Goal: Browse casually: Explore the website without a specific task or goal

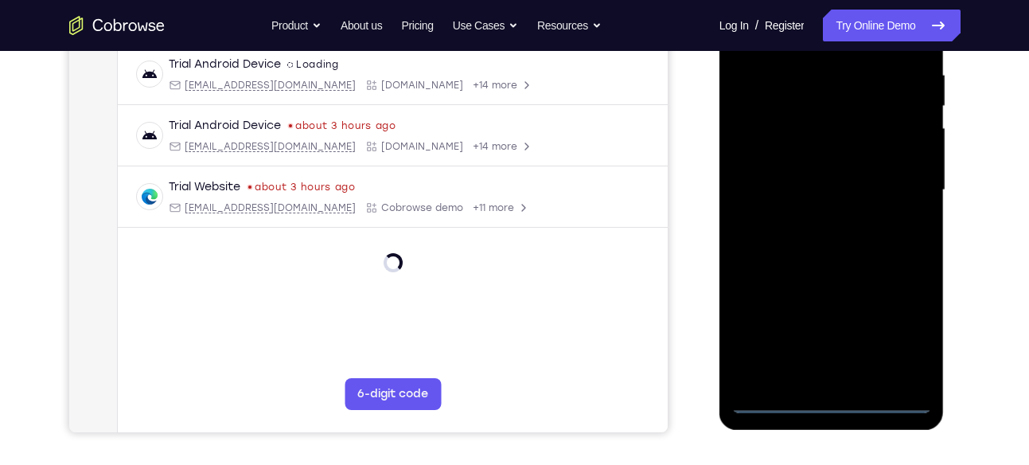
scroll to position [306, 0]
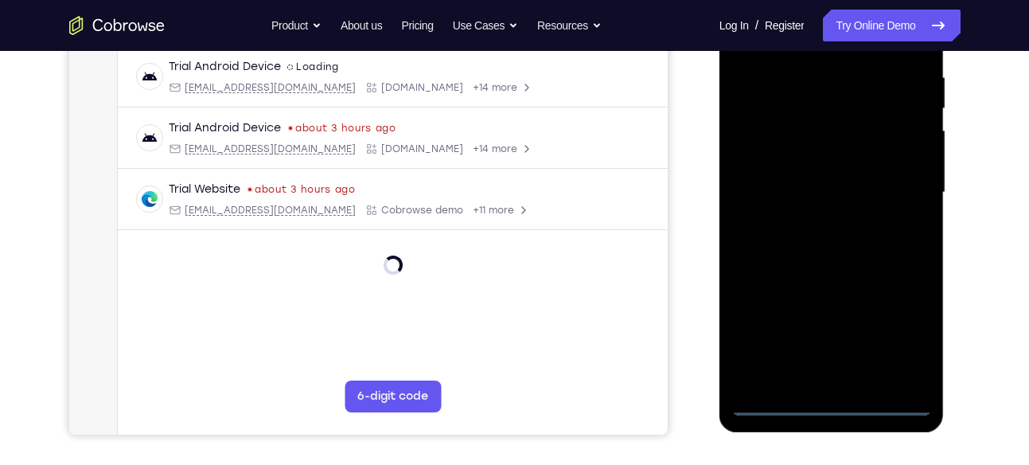
click at [832, 398] on div at bounding box center [831, 193] width 201 height 446
click at [837, 404] on div at bounding box center [831, 193] width 201 height 446
click at [898, 338] on div at bounding box center [831, 193] width 201 height 446
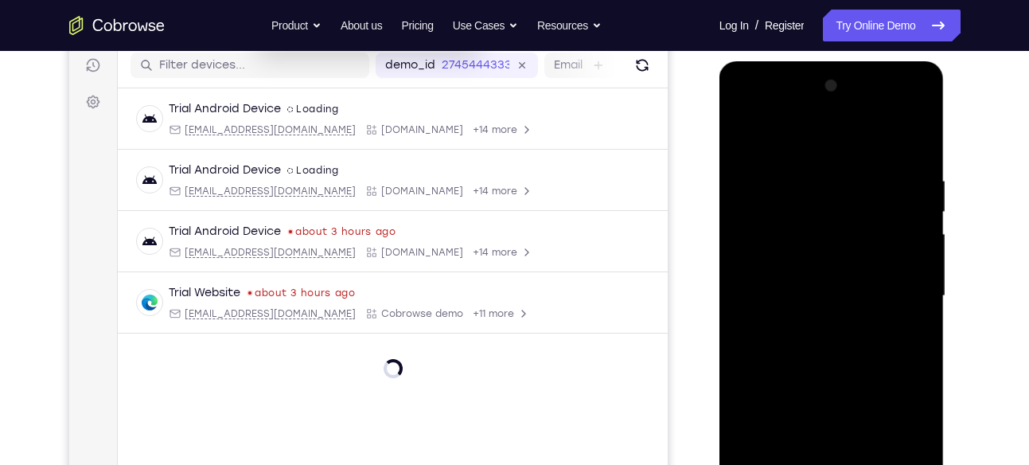
scroll to position [200, 0]
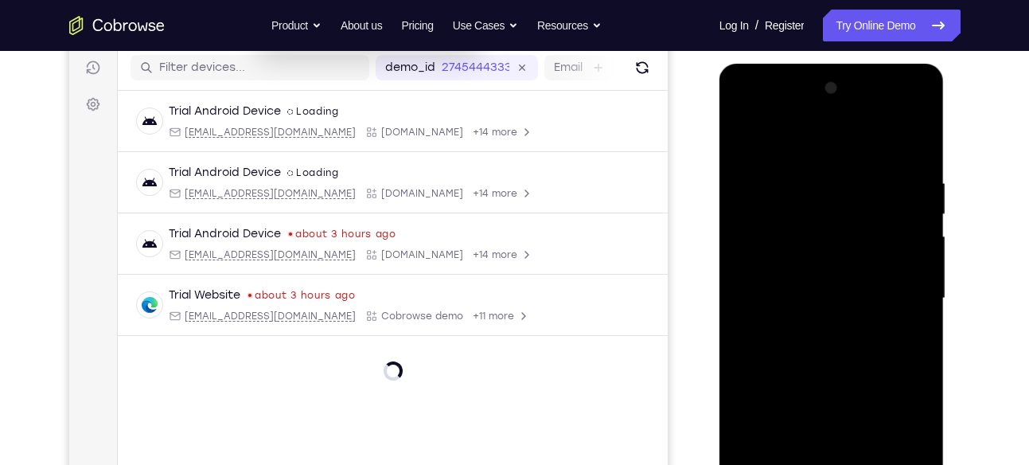
click at [745, 112] on div at bounding box center [831, 299] width 201 height 446
click at [901, 292] on div at bounding box center [831, 299] width 201 height 446
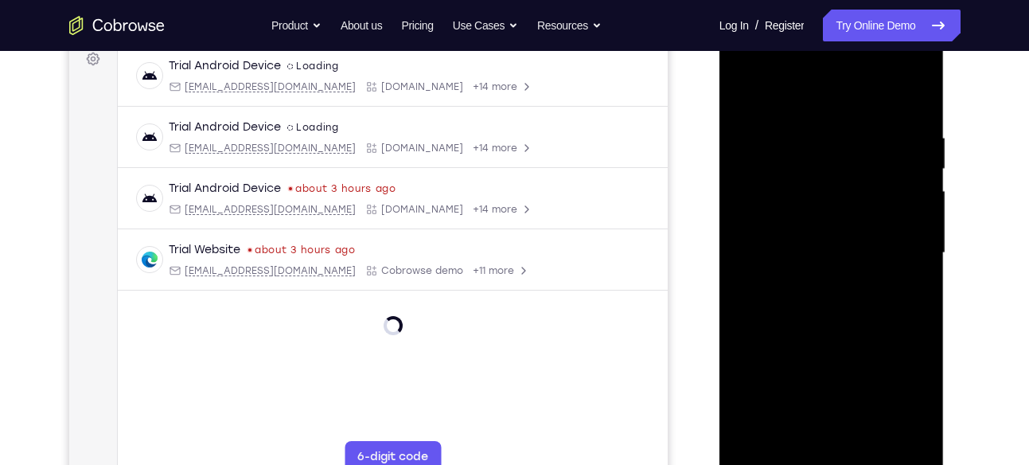
scroll to position [246, 0]
click at [812, 284] on div at bounding box center [831, 252] width 201 height 446
click at [778, 236] on div at bounding box center [831, 252] width 201 height 446
click at [765, 228] on div at bounding box center [831, 252] width 201 height 446
click at [770, 246] on div at bounding box center [831, 252] width 201 height 446
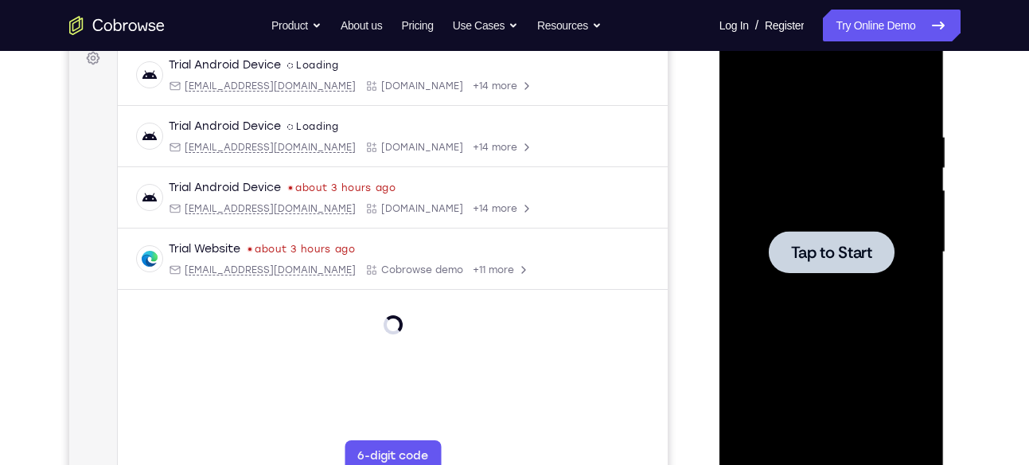
click at [793, 197] on div at bounding box center [831, 252] width 201 height 446
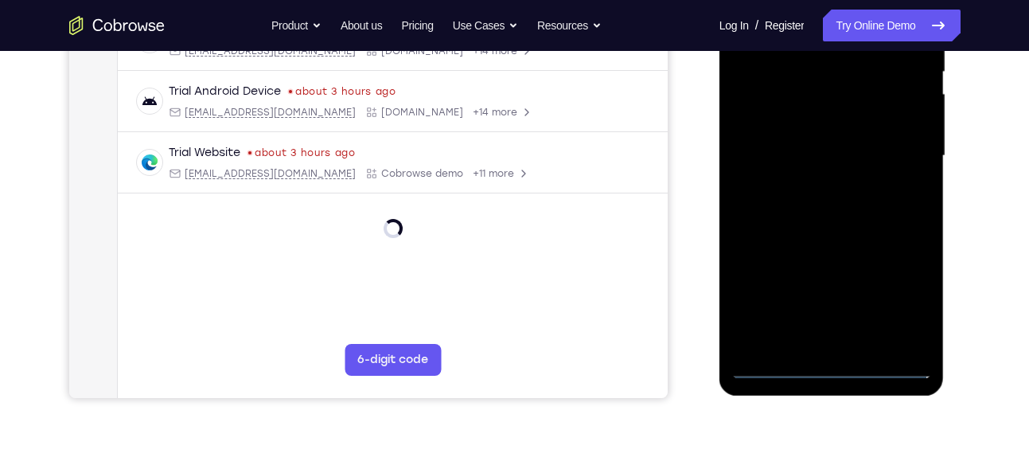
scroll to position [343, 0]
click at [831, 364] on div at bounding box center [831, 155] width 201 height 446
click at [900, 283] on div at bounding box center [831, 155] width 201 height 446
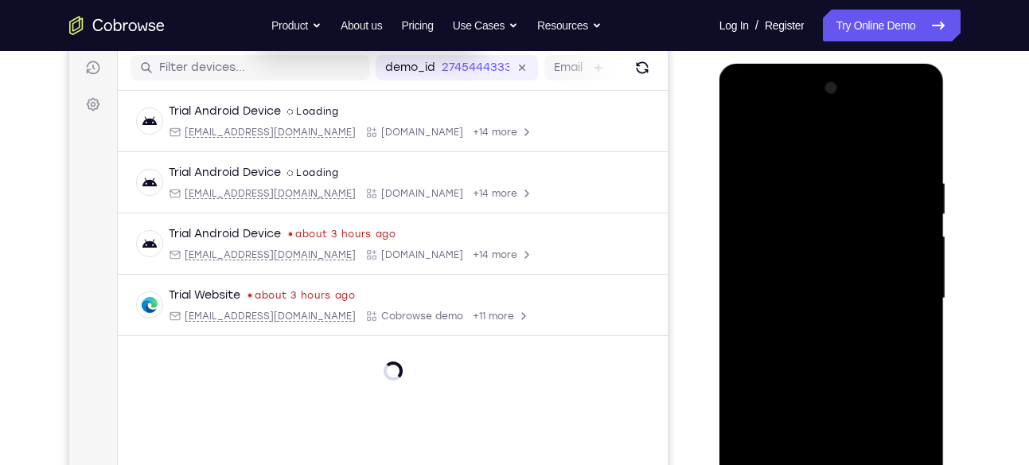
scroll to position [197, 0]
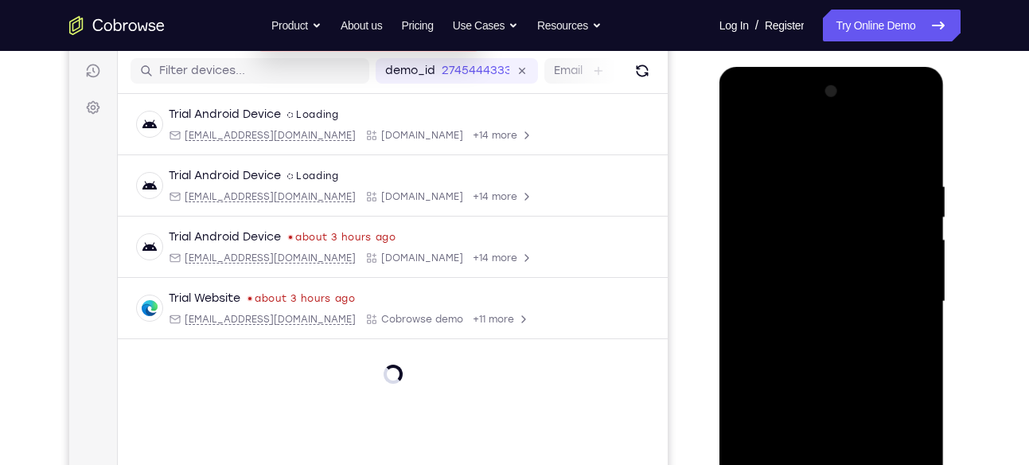
click at [738, 112] on div at bounding box center [831, 302] width 201 height 446
click at [899, 296] on div at bounding box center [831, 302] width 201 height 446
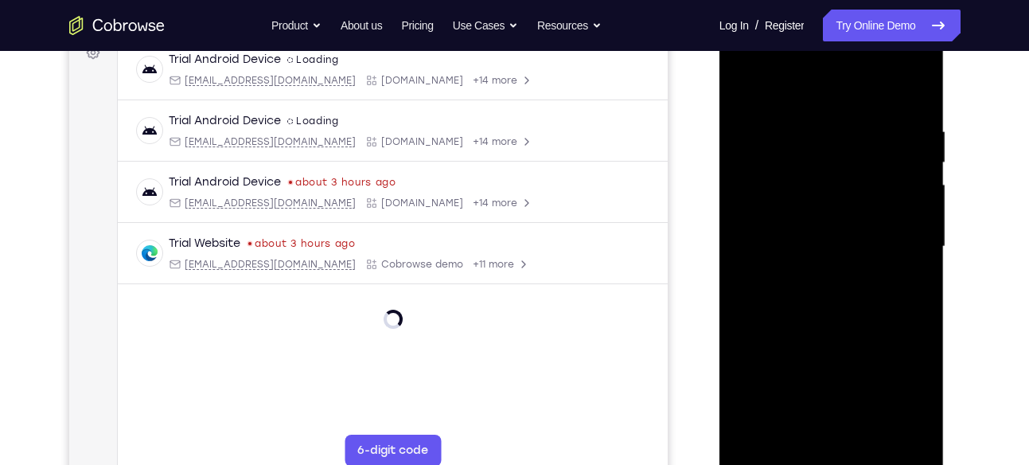
scroll to position [265, 0]
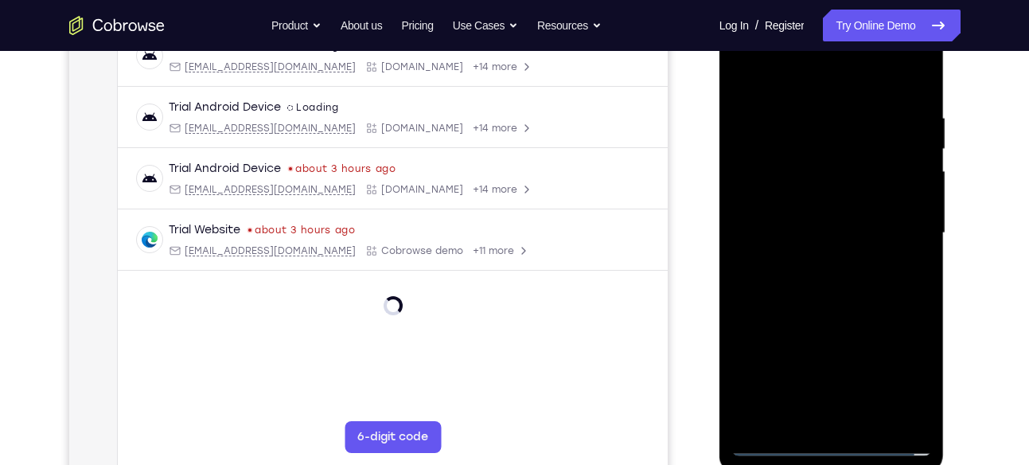
click at [809, 260] on div at bounding box center [831, 233] width 201 height 446
click at [808, 213] on div at bounding box center [831, 233] width 201 height 446
click at [789, 212] on div at bounding box center [831, 233] width 201 height 446
click at [782, 228] on div at bounding box center [831, 233] width 201 height 446
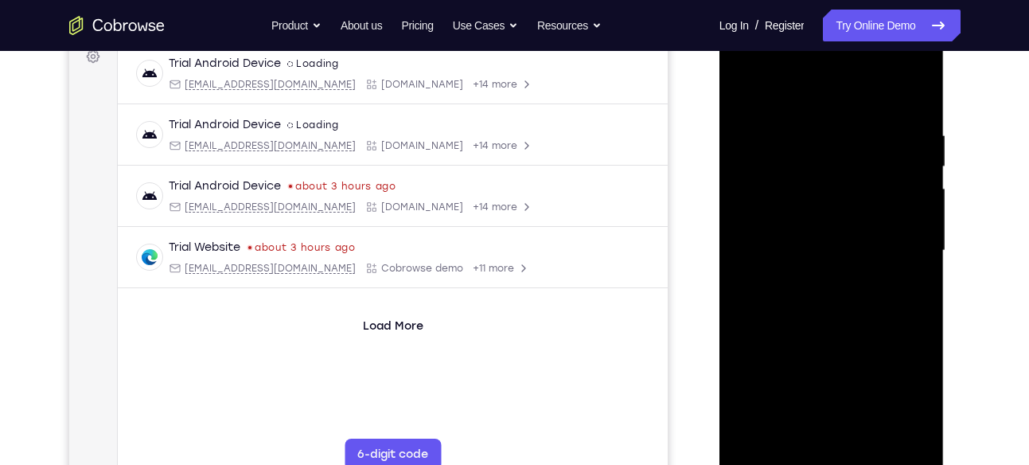
click at [809, 300] on div at bounding box center [831, 251] width 201 height 446
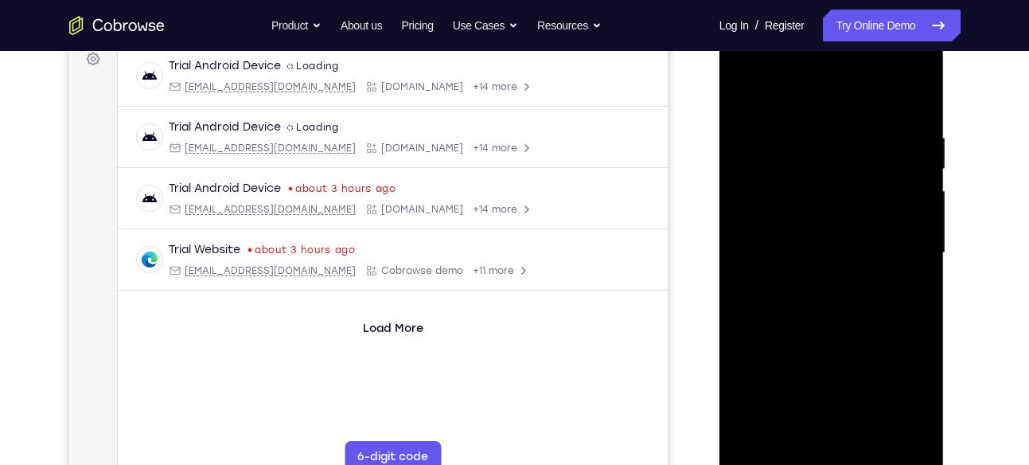
scroll to position [247, 0]
click at [924, 113] on div at bounding box center [831, 252] width 201 height 446
drag, startPoint x: 802, startPoint y: 312, endPoint x: 803, endPoint y: 259, distance: 52.6
click at [803, 259] on div at bounding box center [831, 252] width 201 height 446
click at [922, 88] on div at bounding box center [831, 252] width 201 height 446
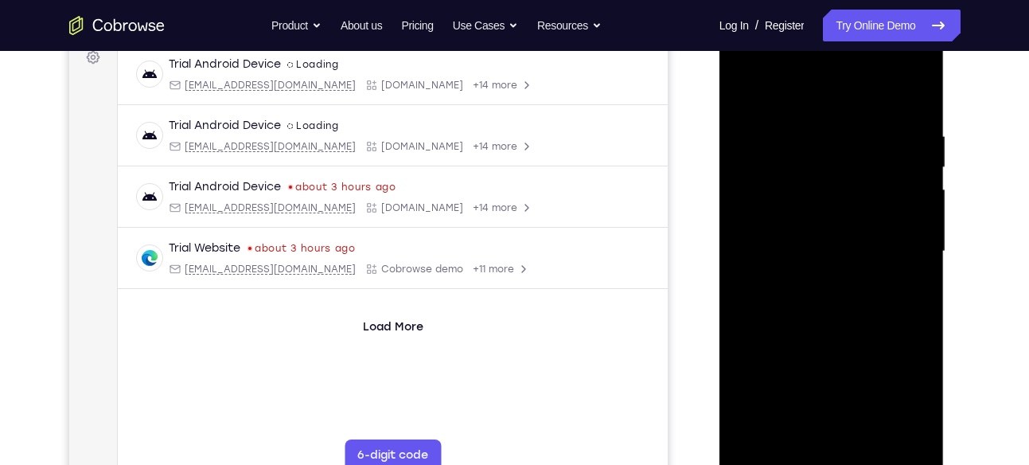
click at [750, 87] on div at bounding box center [831, 252] width 201 height 446
drag, startPoint x: 826, startPoint y: 318, endPoint x: 844, endPoint y: 172, distance: 147.5
click at [844, 172] on div at bounding box center [831, 252] width 201 height 446
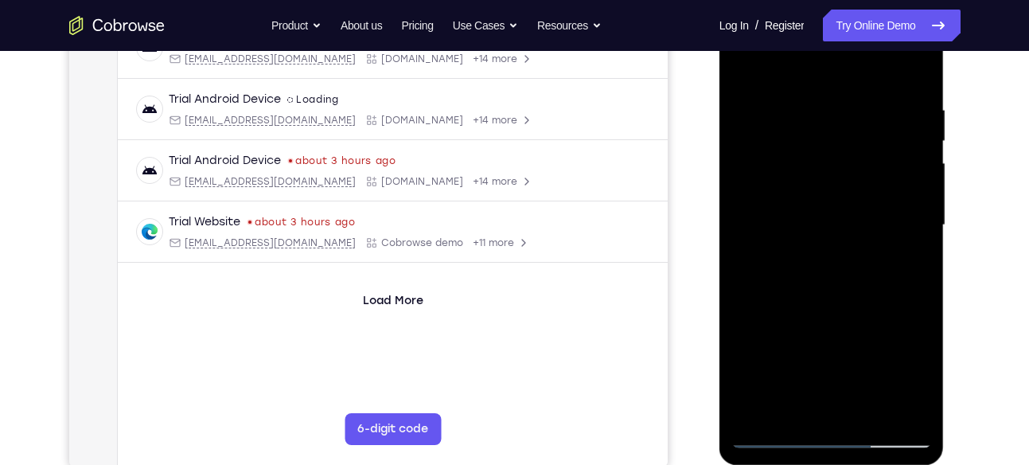
scroll to position [276, 0]
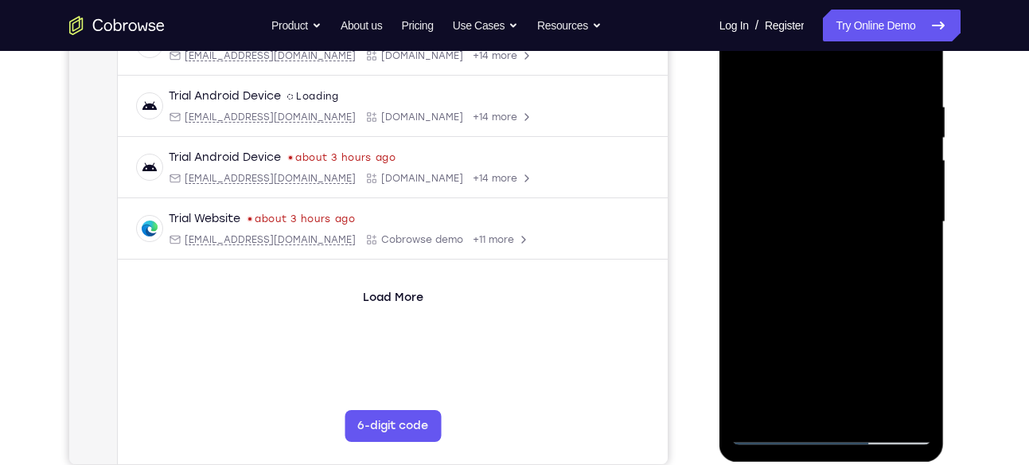
drag, startPoint x: 839, startPoint y: 302, endPoint x: 847, endPoint y: 86, distance: 216.6
click at [847, 86] on div at bounding box center [831, 222] width 201 height 446
drag, startPoint x: 852, startPoint y: 356, endPoint x: 852, endPoint y: 187, distance: 168.7
click at [852, 187] on div at bounding box center [831, 222] width 201 height 446
drag, startPoint x: 817, startPoint y: 315, endPoint x: 835, endPoint y: 70, distance: 245.8
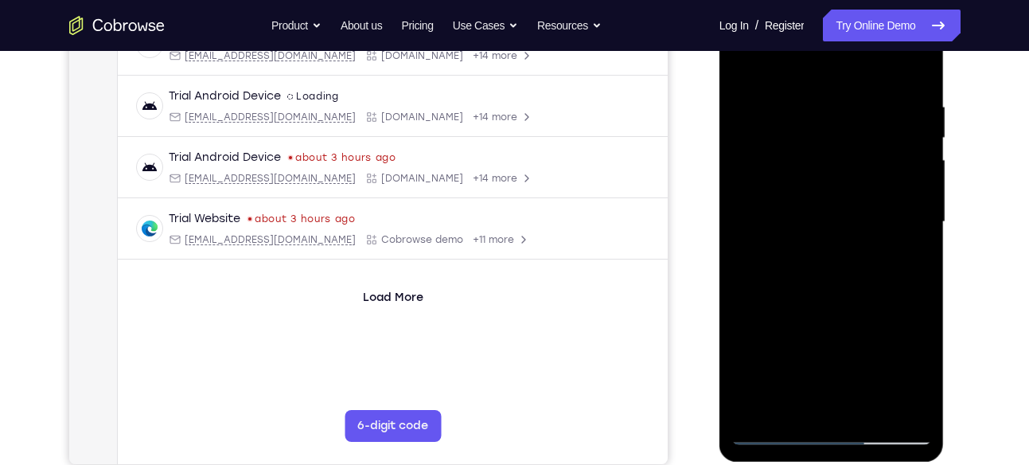
click at [835, 70] on div at bounding box center [831, 222] width 201 height 446
drag, startPoint x: 843, startPoint y: 323, endPoint x: 847, endPoint y: 135, distance: 188.7
click at [847, 135] on div at bounding box center [831, 222] width 201 height 446
drag, startPoint x: 835, startPoint y: 318, endPoint x: 854, endPoint y: 144, distance: 174.6
click at [854, 144] on div at bounding box center [831, 222] width 201 height 446
